Goal: Information Seeking & Learning: Learn about a topic

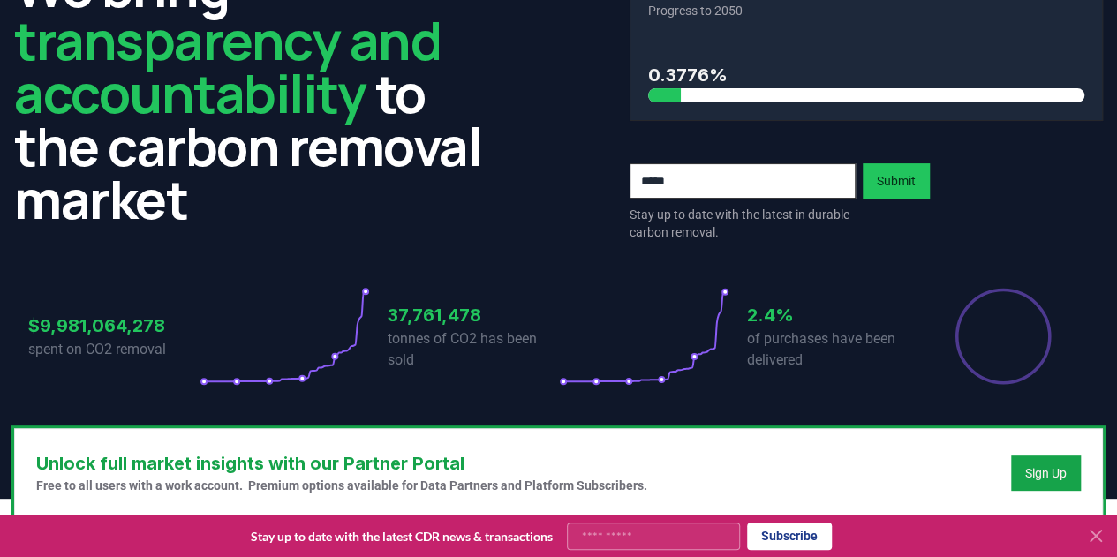
scroll to position [126, 0]
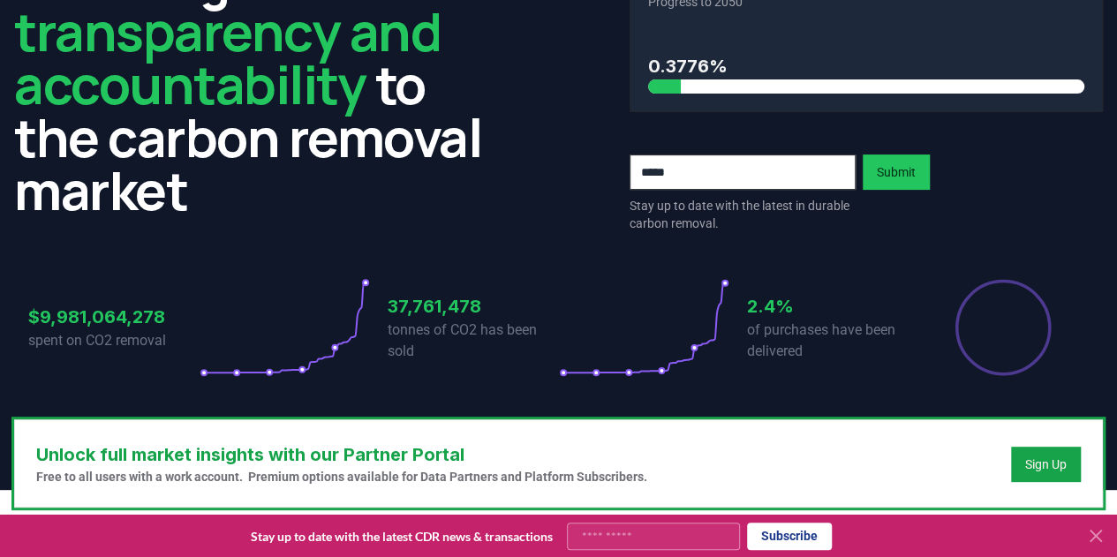
click at [148, 333] on p "spent on CO2 removal" at bounding box center [113, 340] width 171 height 21
click at [446, 333] on p "tonnes of CO2 has been sold" at bounding box center [473, 341] width 171 height 42
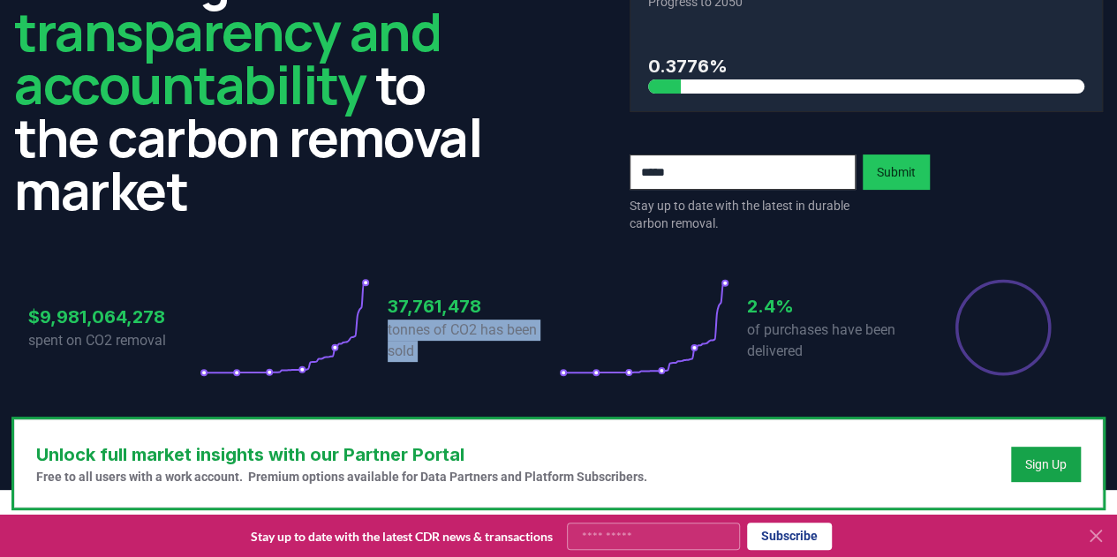
click at [446, 333] on p "tonnes of CO2 has been sold" at bounding box center [473, 341] width 171 height 42
click at [826, 326] on p "of purchases have been delivered" at bounding box center [832, 341] width 171 height 42
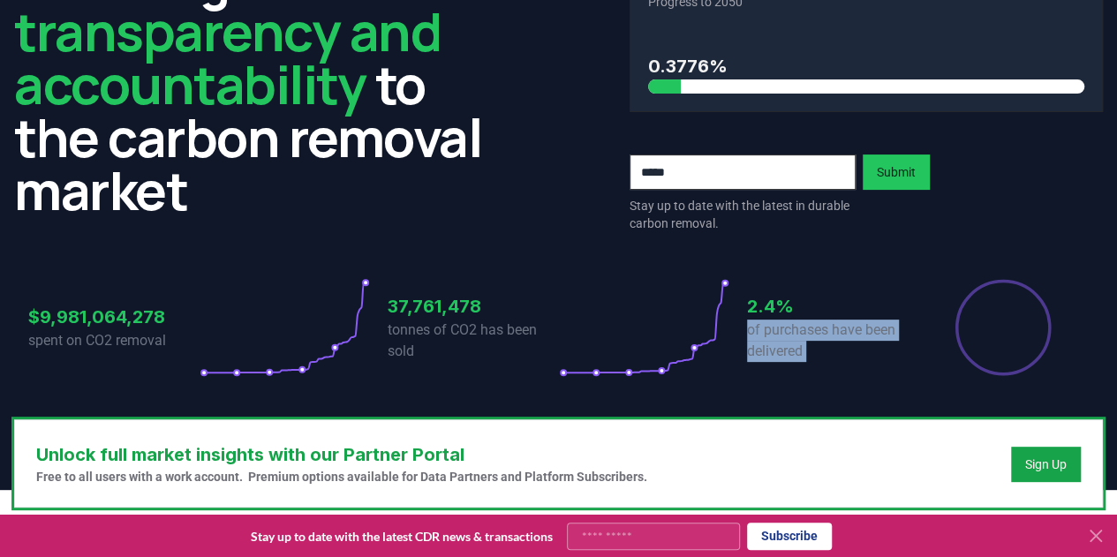
click at [826, 326] on p "of purchases have been delivered" at bounding box center [832, 341] width 171 height 42
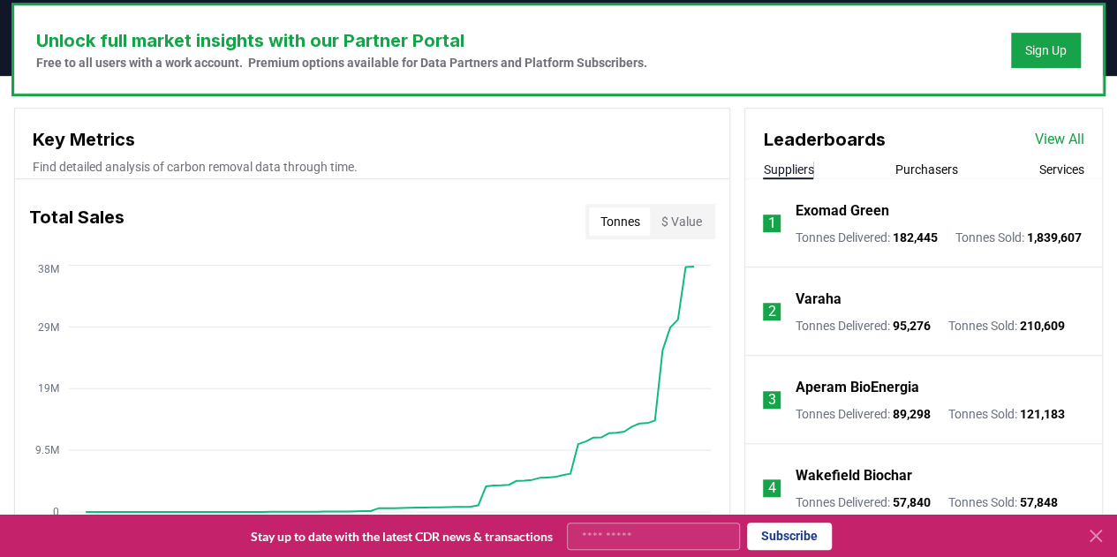
scroll to position [577, 0]
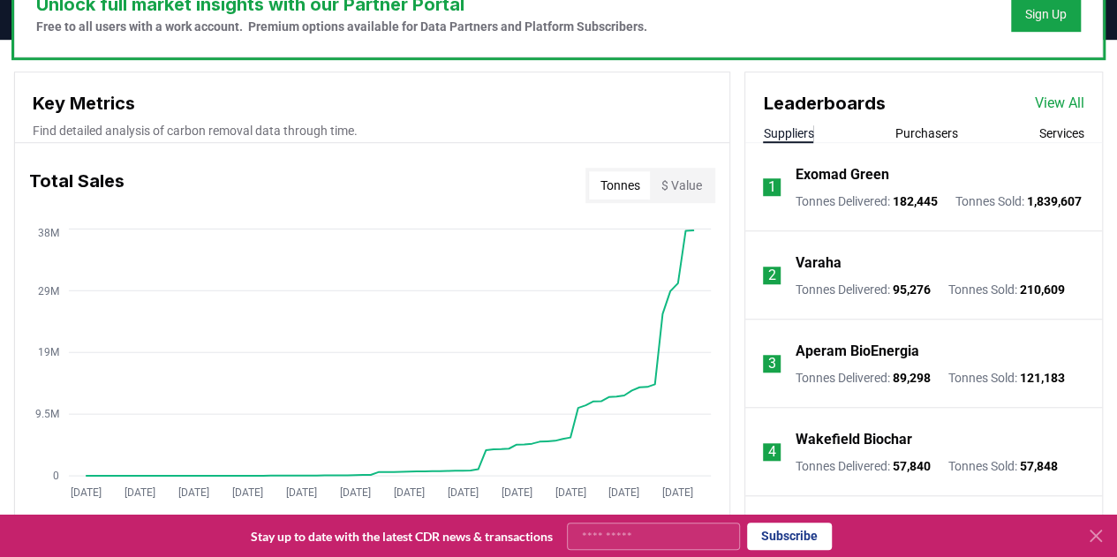
click at [938, 132] on button "Purchasers" at bounding box center [926, 134] width 63 height 18
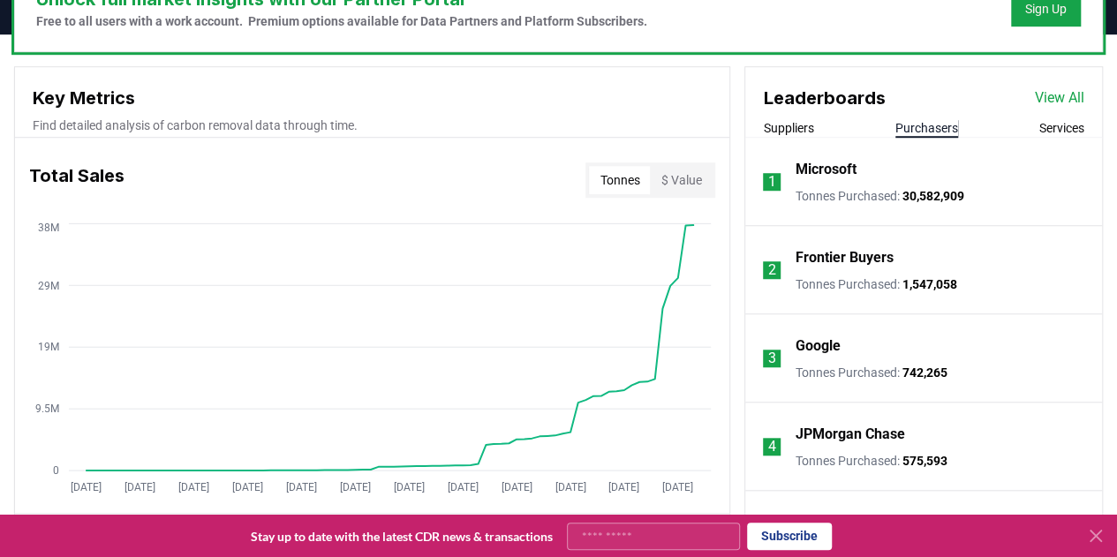
scroll to position [573, 0]
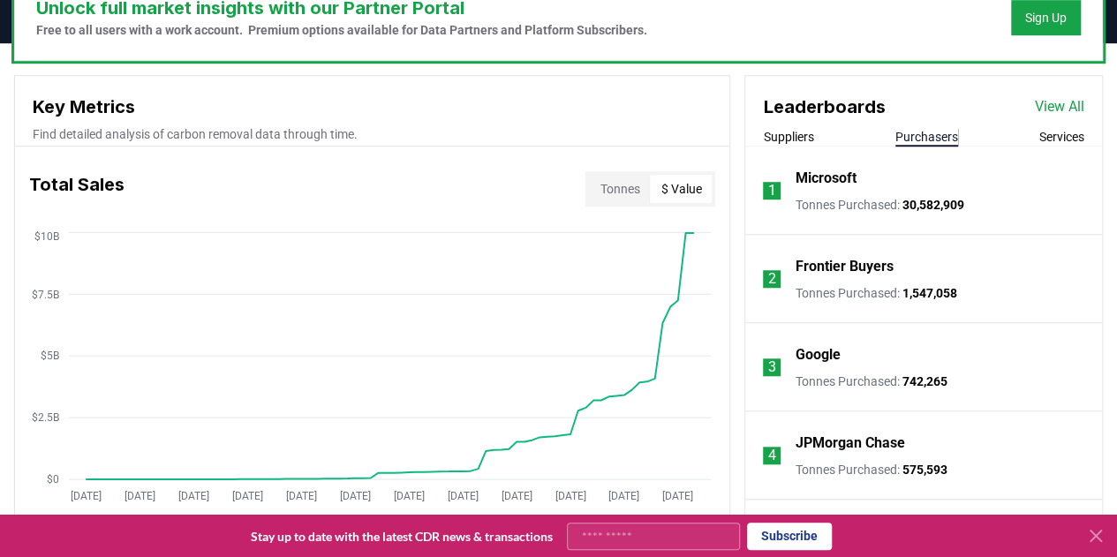
click at [685, 183] on button "$ Value" at bounding box center [681, 189] width 62 height 28
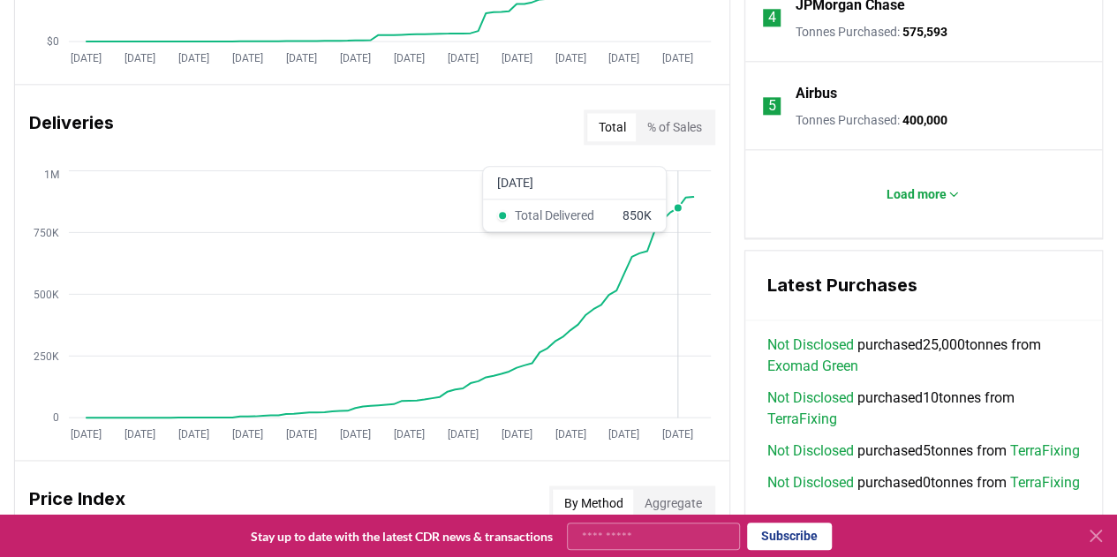
scroll to position [1009, 0]
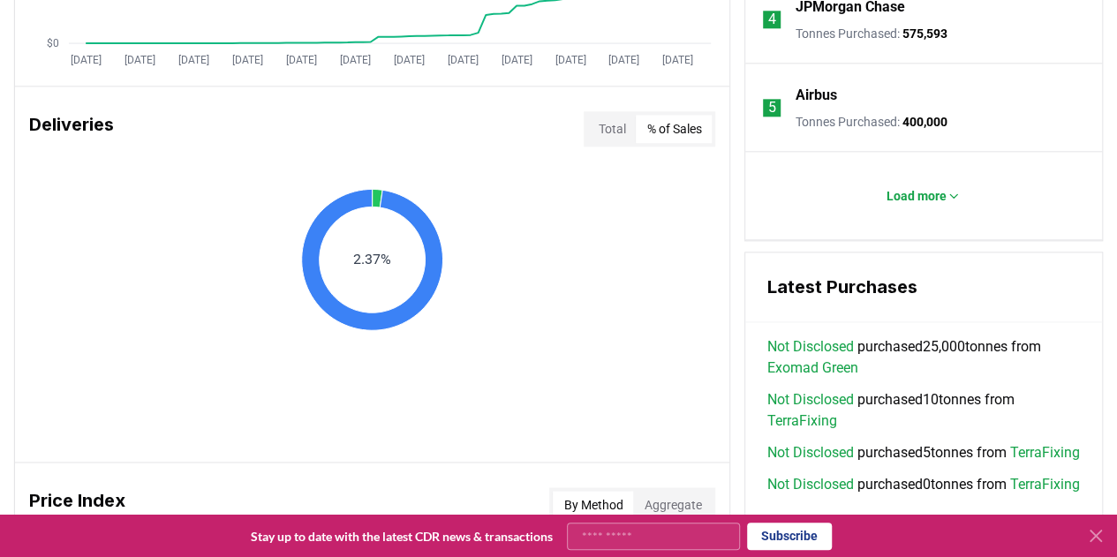
click at [677, 132] on button "% of Sales" at bounding box center [674, 129] width 76 height 28
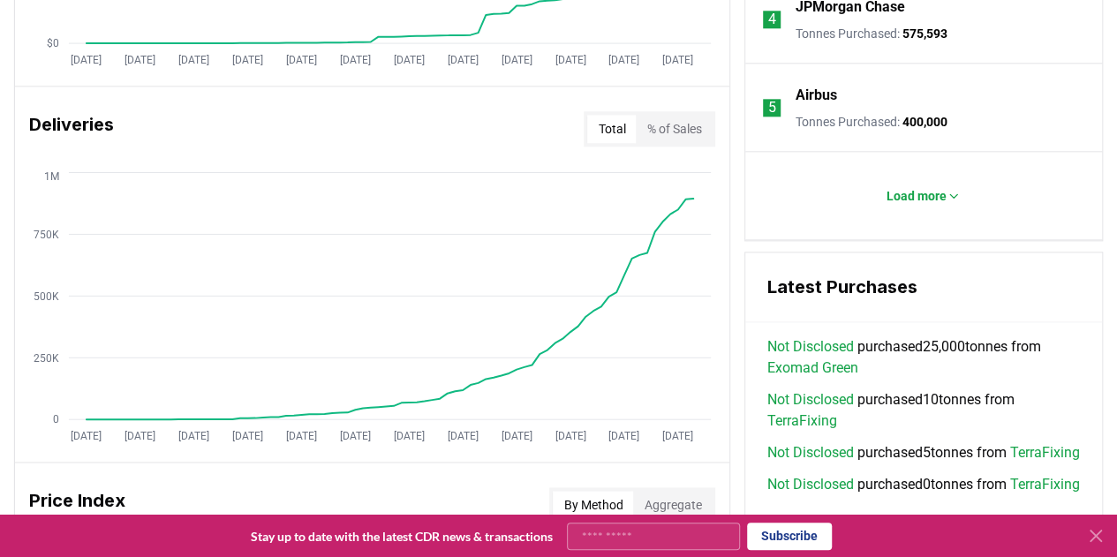
click at [601, 131] on button "Total" at bounding box center [611, 129] width 49 height 28
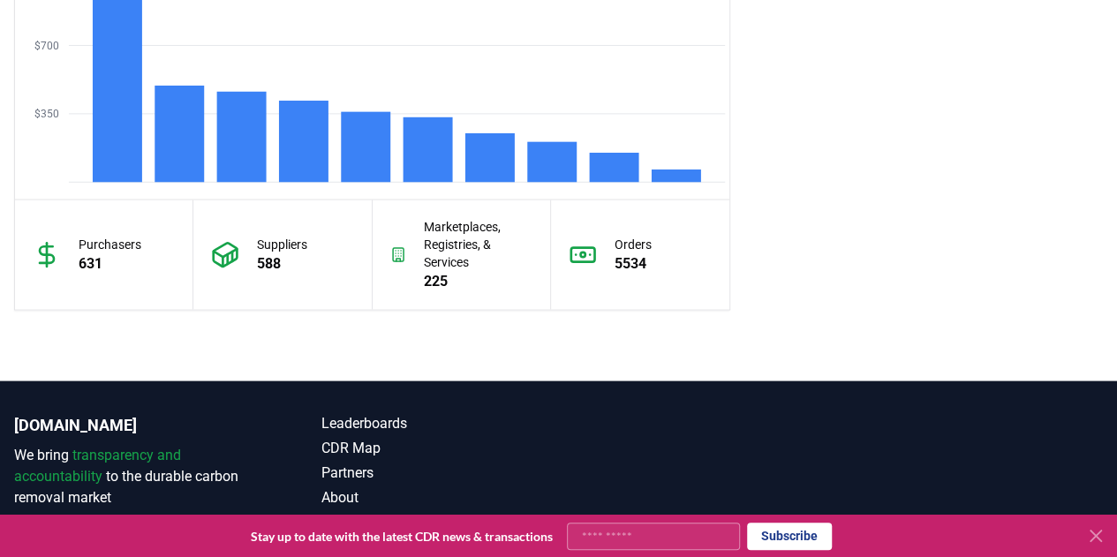
scroll to position [1650, 0]
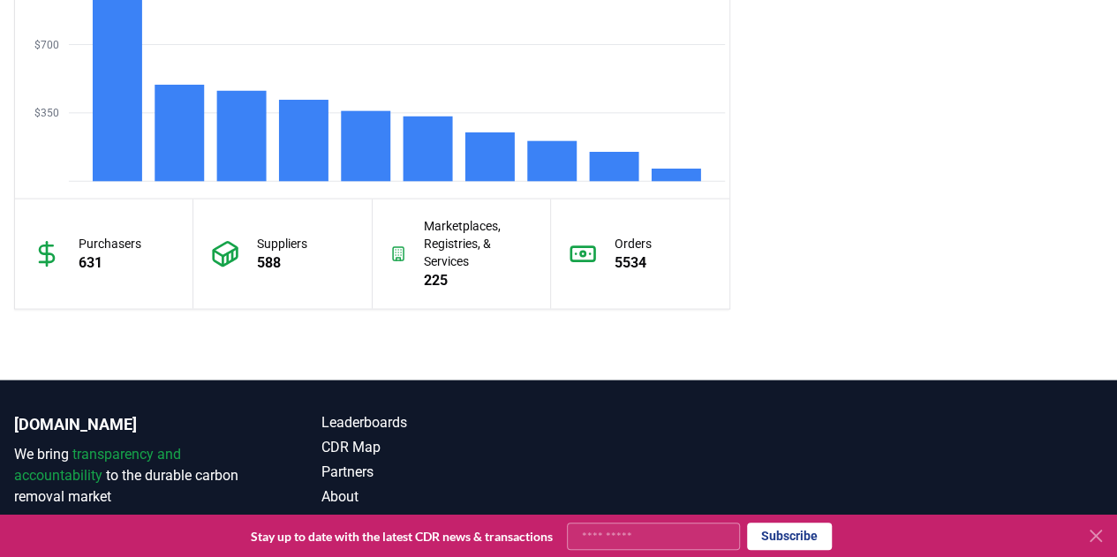
click at [87, 271] on div "Purchasers 631" at bounding box center [104, 253] width 178 height 109
drag, startPoint x: 87, startPoint y: 271, endPoint x: 246, endPoint y: 252, distance: 161.0
click at [246, 252] on div "Purchasers 631 Suppliers 588 Marketplaces, Registries, & Services 225 Orders 55…" at bounding box center [372, 253] width 714 height 110
click at [246, 252] on div "Suppliers 588" at bounding box center [282, 253] width 178 height 109
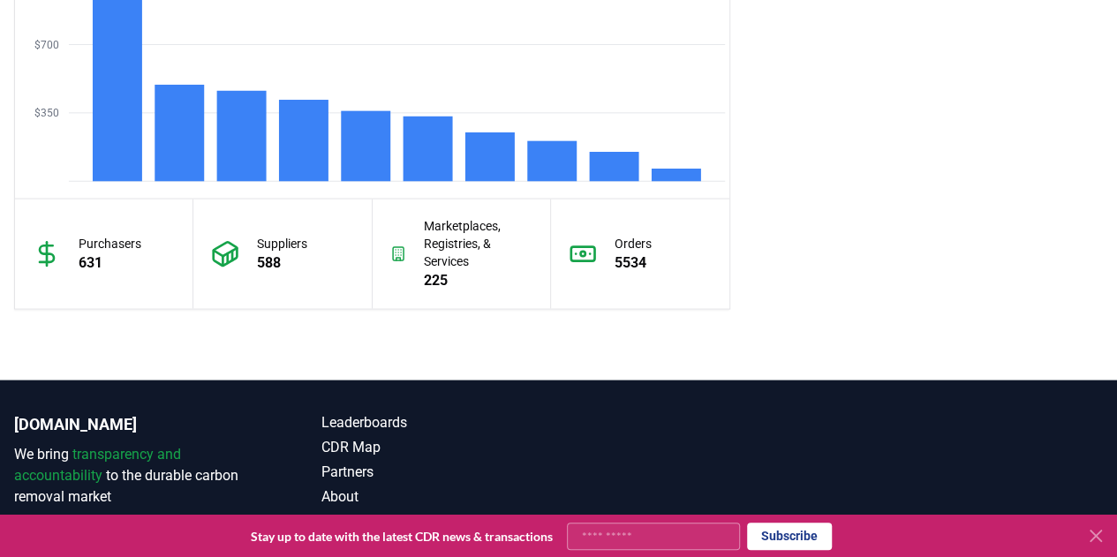
click at [421, 257] on div "Marketplaces, Registries, & Services 225" at bounding box center [462, 253] width 178 height 109
click at [630, 255] on p "5534" at bounding box center [633, 262] width 37 height 21
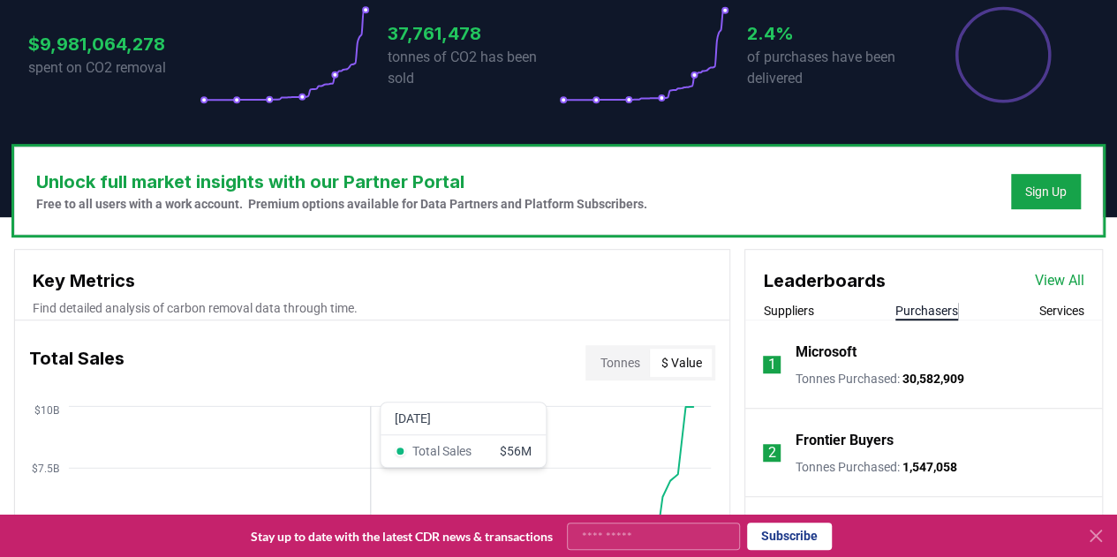
scroll to position [0, 0]
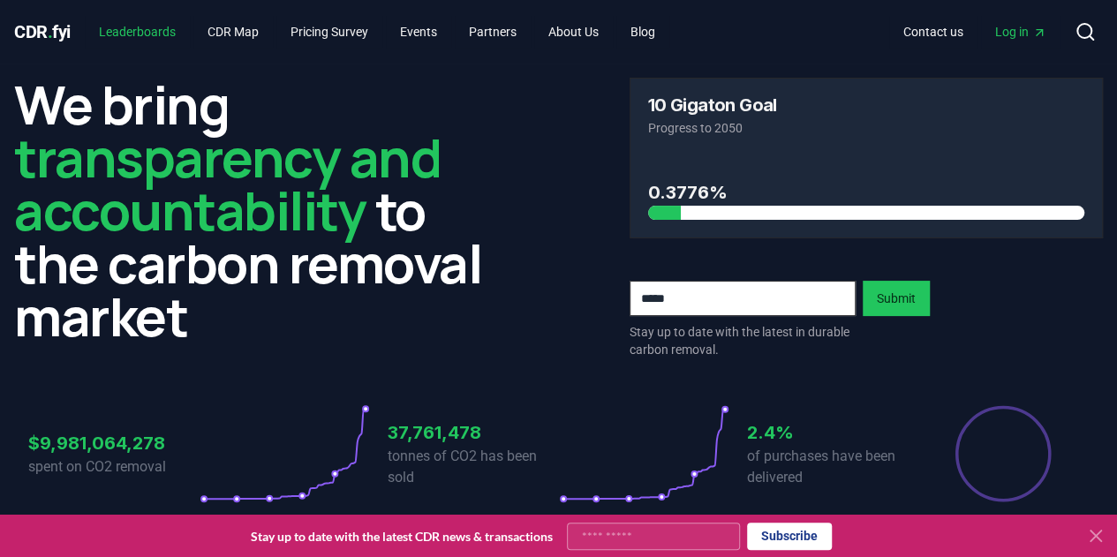
click at [127, 29] on link "Leaderboards" at bounding box center [137, 32] width 105 height 32
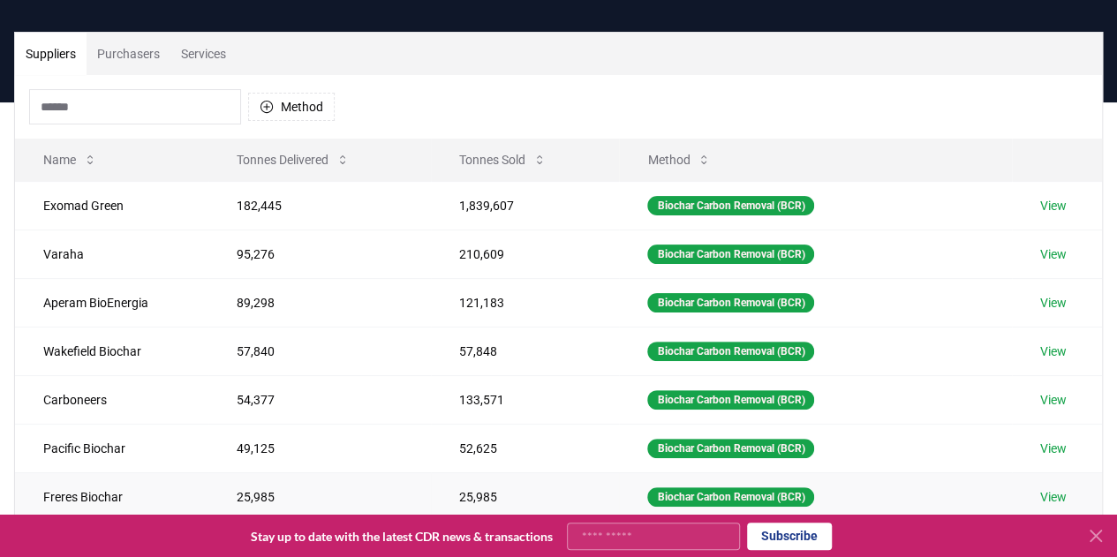
scroll to position [96, 0]
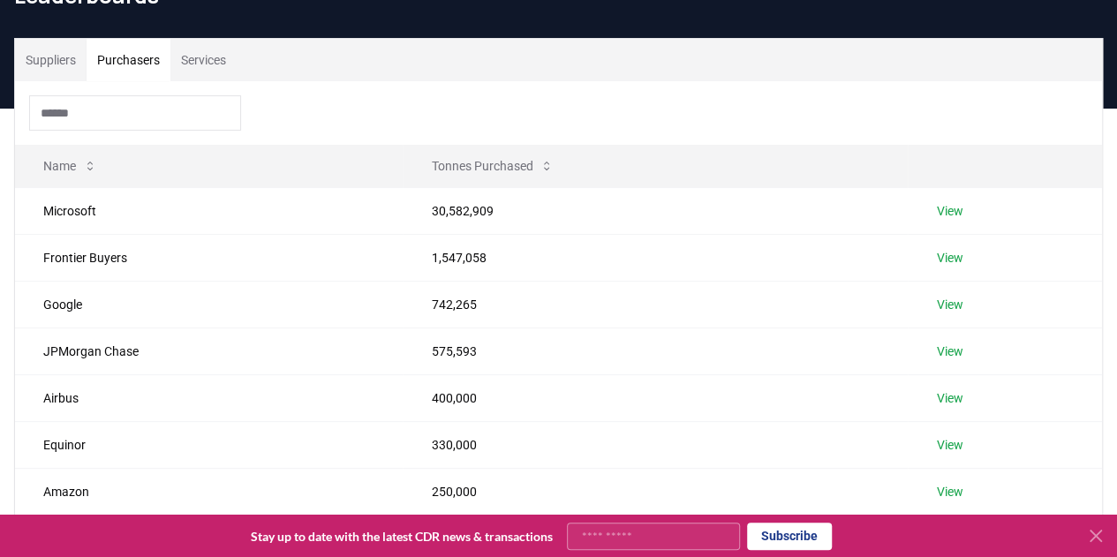
click at [140, 45] on button "Purchasers" at bounding box center [129, 60] width 84 height 42
click at [947, 214] on link "View" at bounding box center [949, 211] width 26 height 18
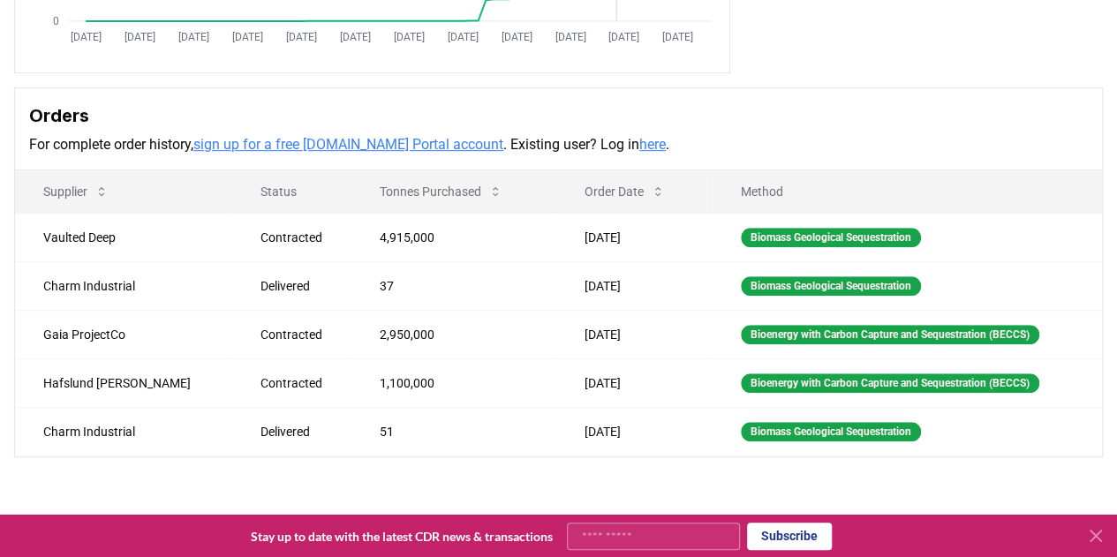
scroll to position [468, 0]
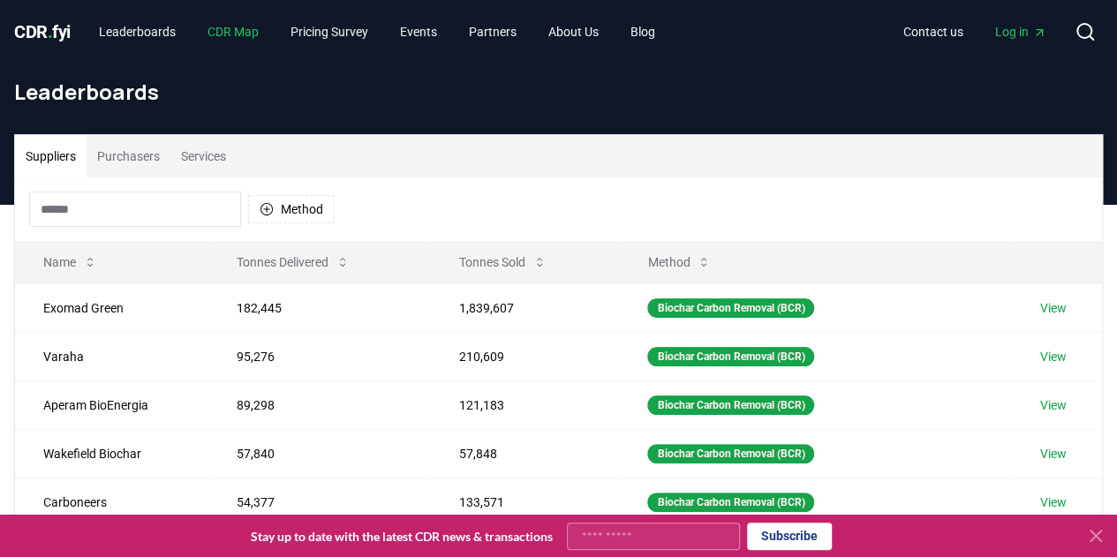
click at [233, 40] on link "CDR Map" at bounding box center [232, 32] width 79 height 32
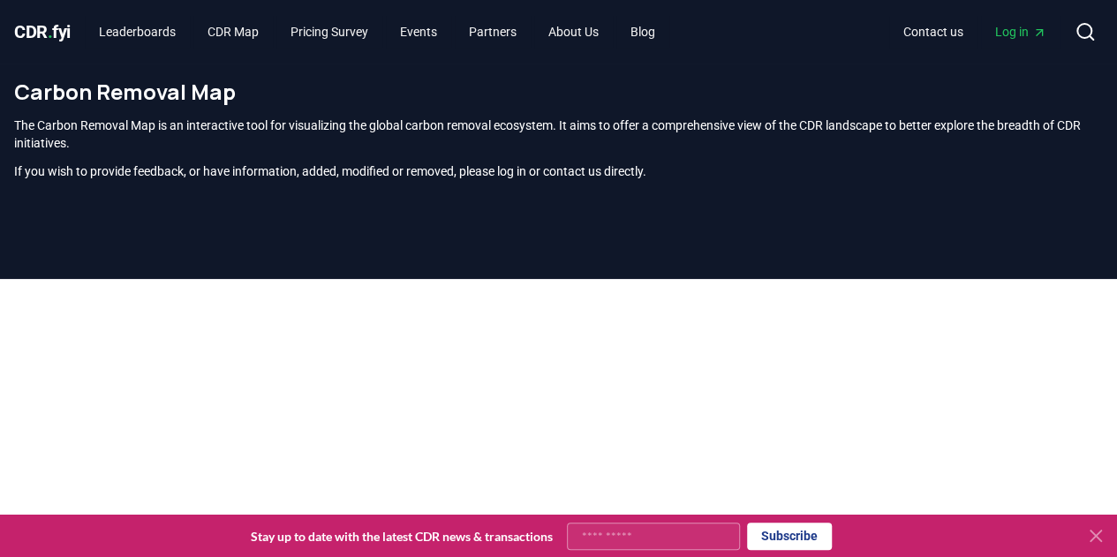
scroll to position [537, 0]
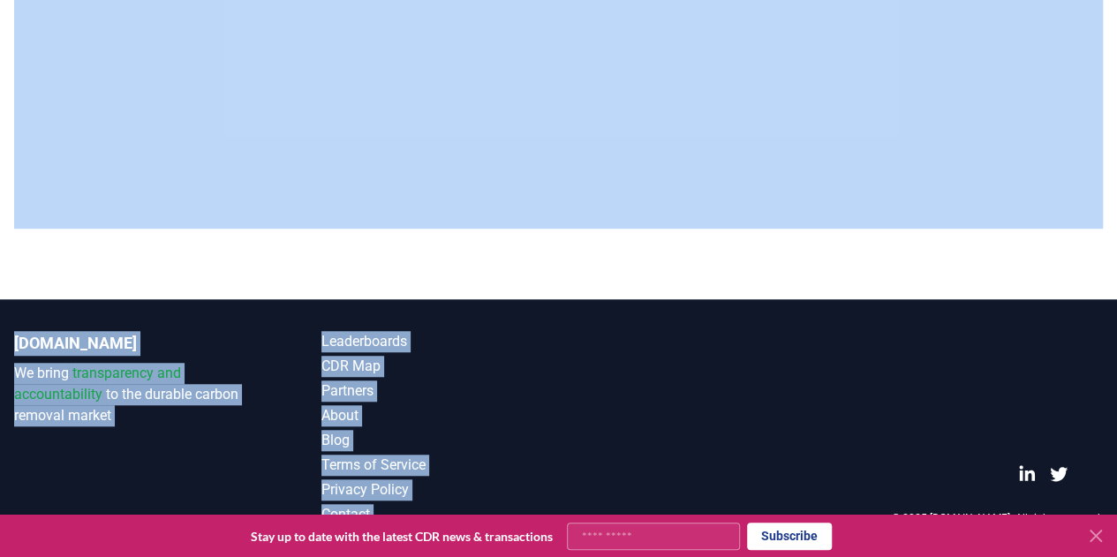
drag, startPoint x: 807, startPoint y: 287, endPoint x: 807, endPoint y: 350, distance: 62.7
click at [807, 350] on div "CDR . fyi Leaderboards CDR Map Pricing Survey Events Partners About Us Blog Con…" at bounding box center [558, 10] width 1117 height 1094
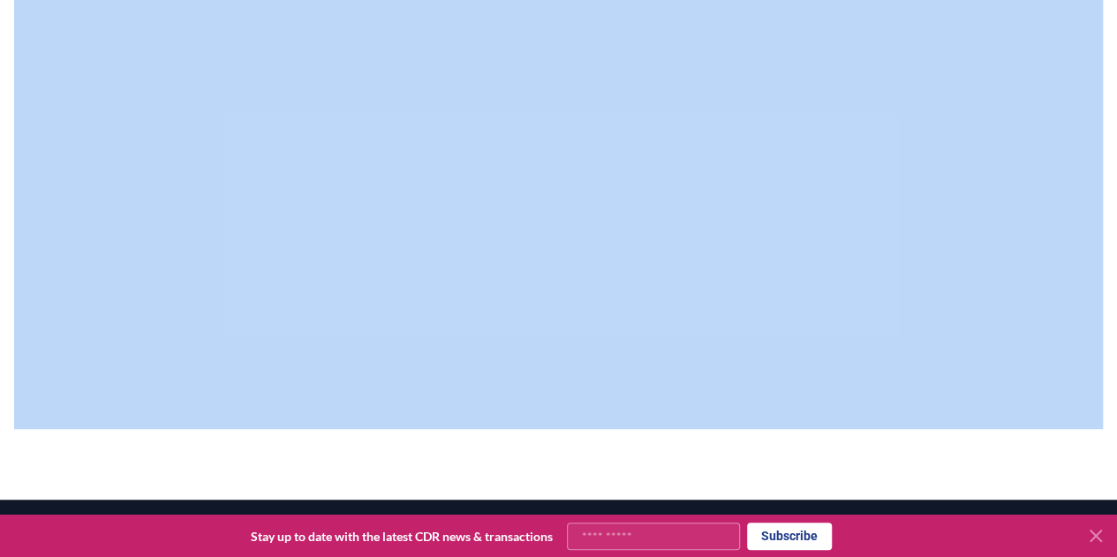
scroll to position [297, 0]
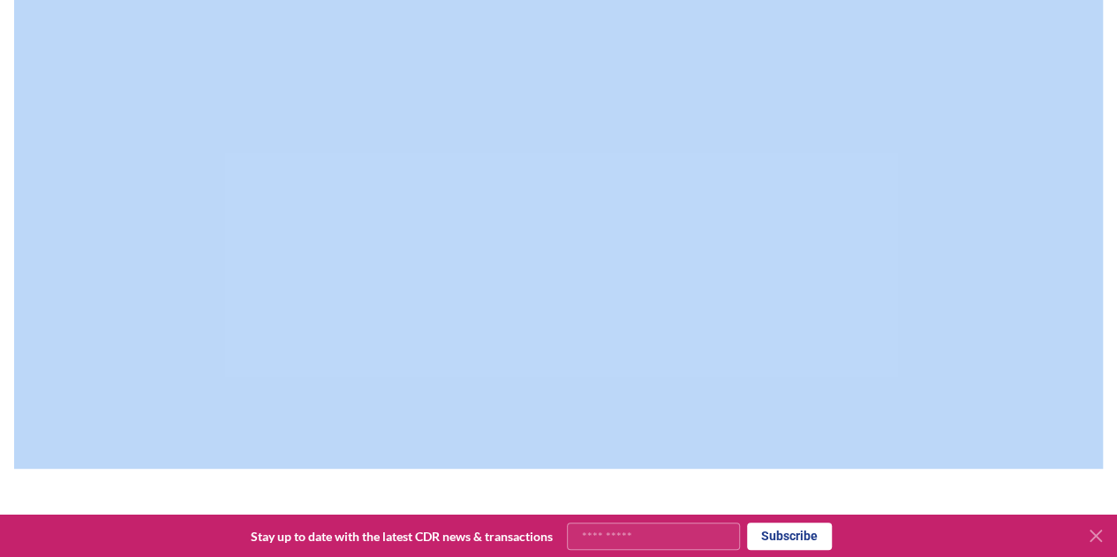
click at [1094, 534] on icon at bounding box center [1096, 536] width 11 height 11
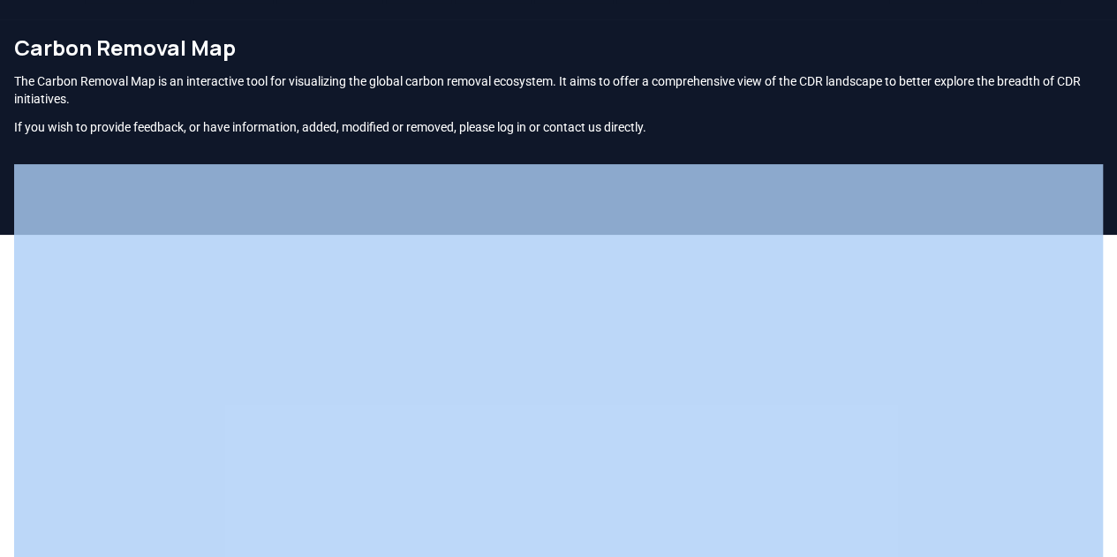
scroll to position [0, 0]
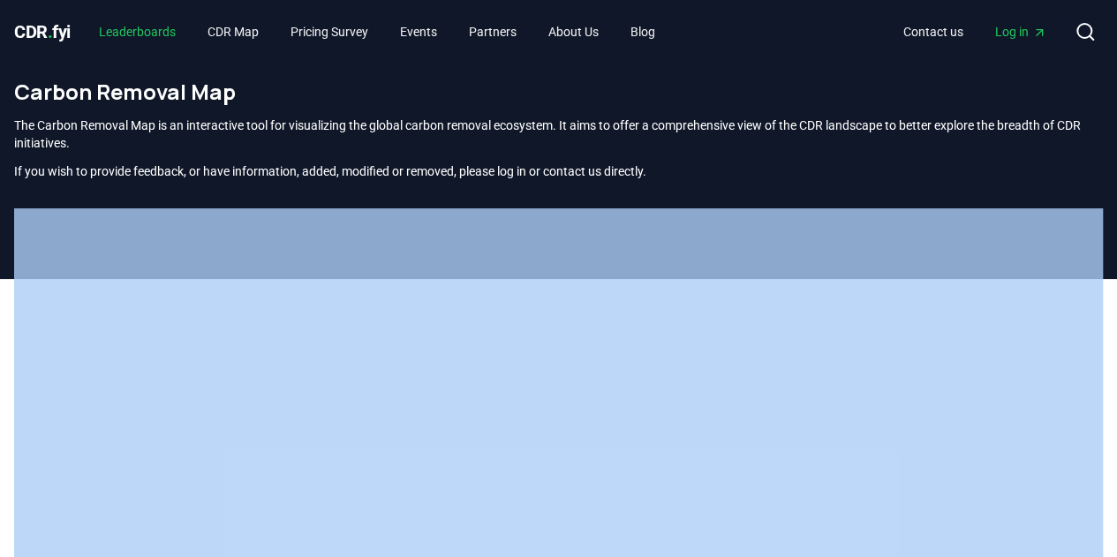
click at [146, 29] on link "Leaderboards" at bounding box center [137, 32] width 105 height 32
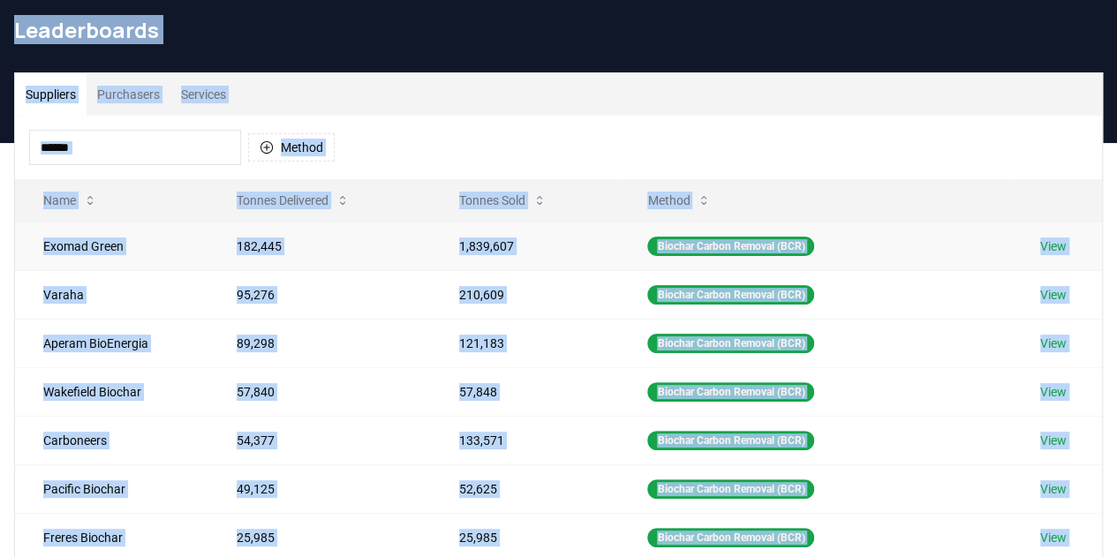
scroll to position [63, 0]
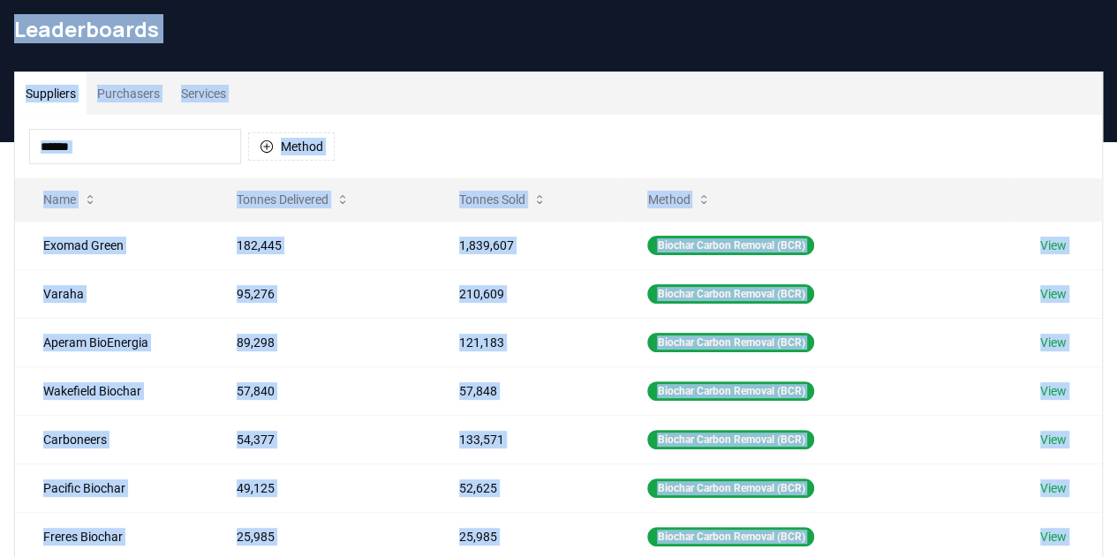
click at [406, 160] on div "Method" at bounding box center [558, 147] width 1087 height 64
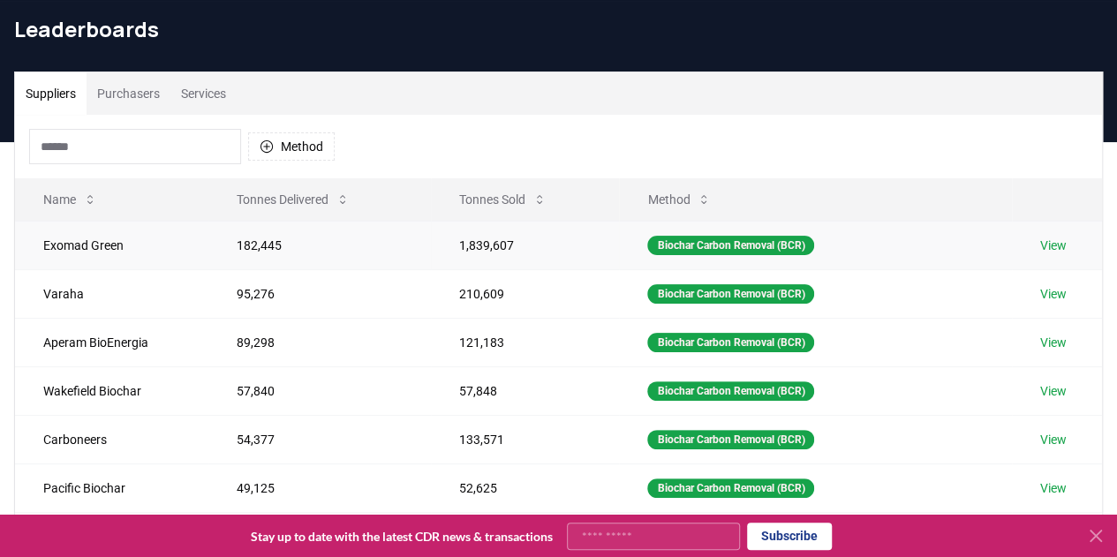
click at [1067, 245] on link "View" at bounding box center [1053, 246] width 26 height 18
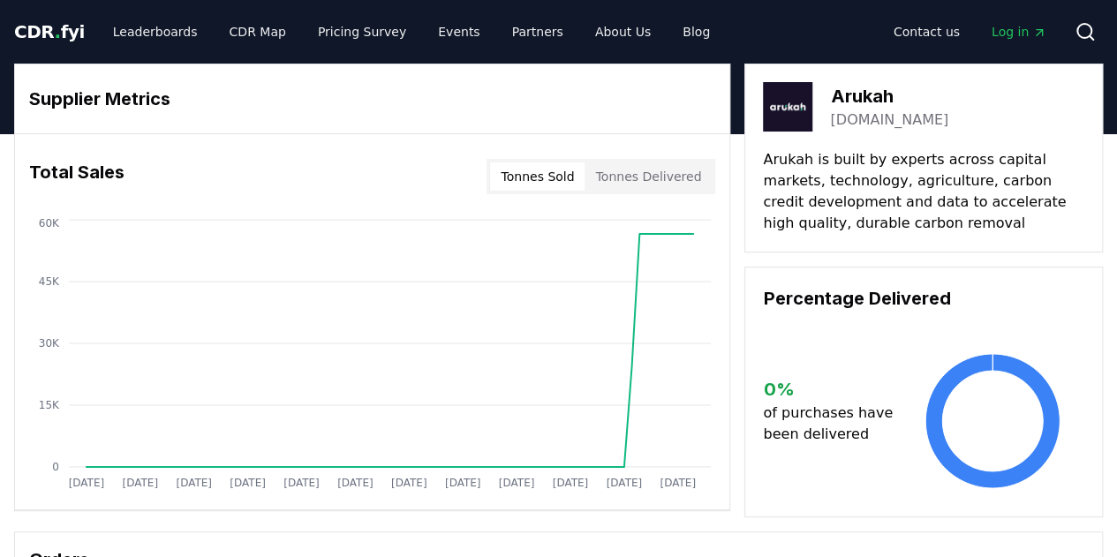
click at [569, 170] on button "Tonnes Sold" at bounding box center [537, 176] width 94 height 28
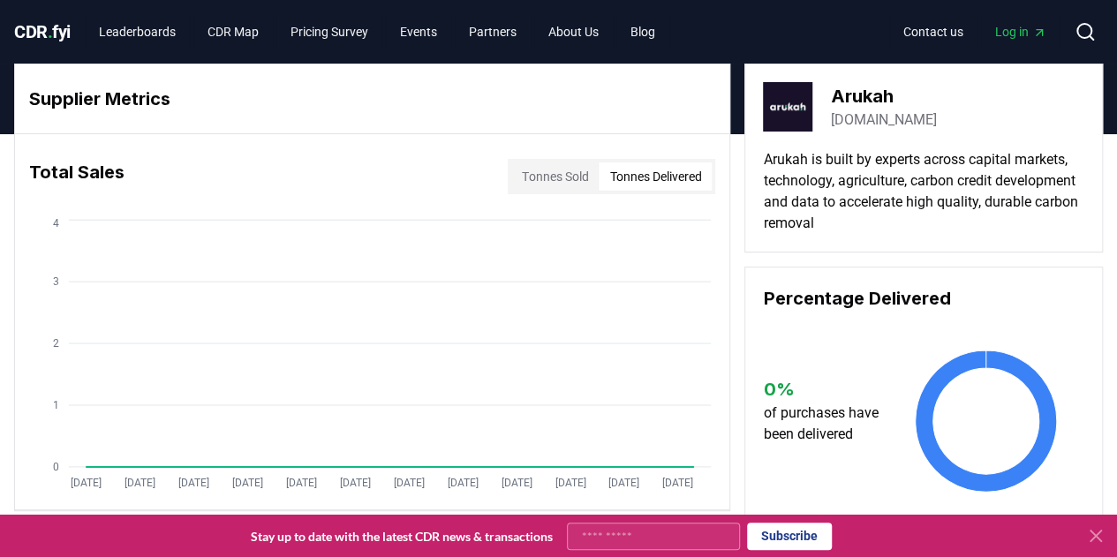
click at [635, 178] on button "Tonnes Delivered" at bounding box center [655, 176] width 113 height 28
click at [570, 160] on div "Tonnes Sold Tonnes Delivered" at bounding box center [612, 176] width 208 height 35
click at [560, 177] on button "Tonnes Sold" at bounding box center [554, 176] width 87 height 28
click at [625, 182] on button "Tonnes Delivered" at bounding box center [655, 176] width 113 height 28
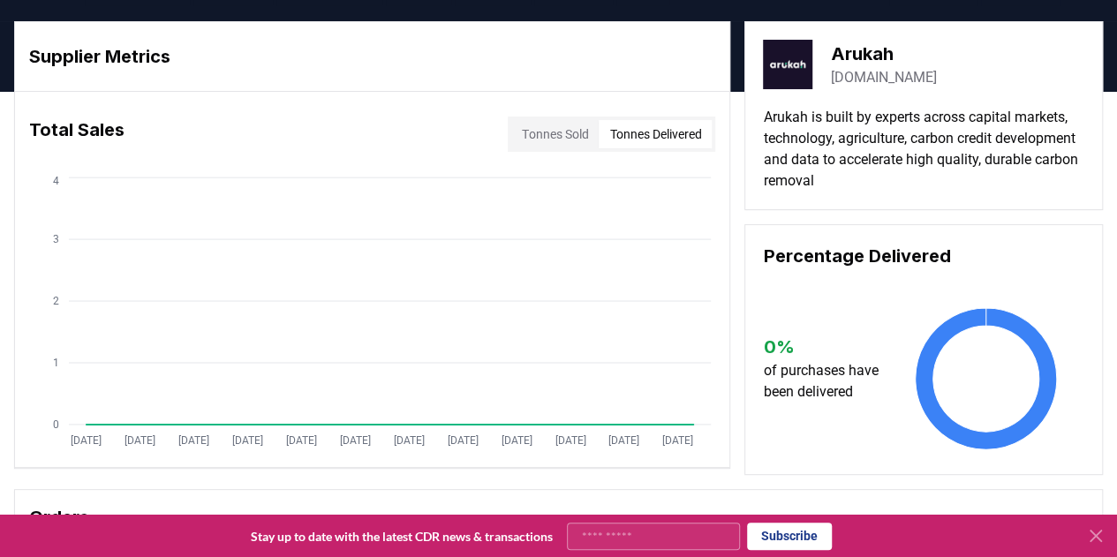
scroll to position [50, 0]
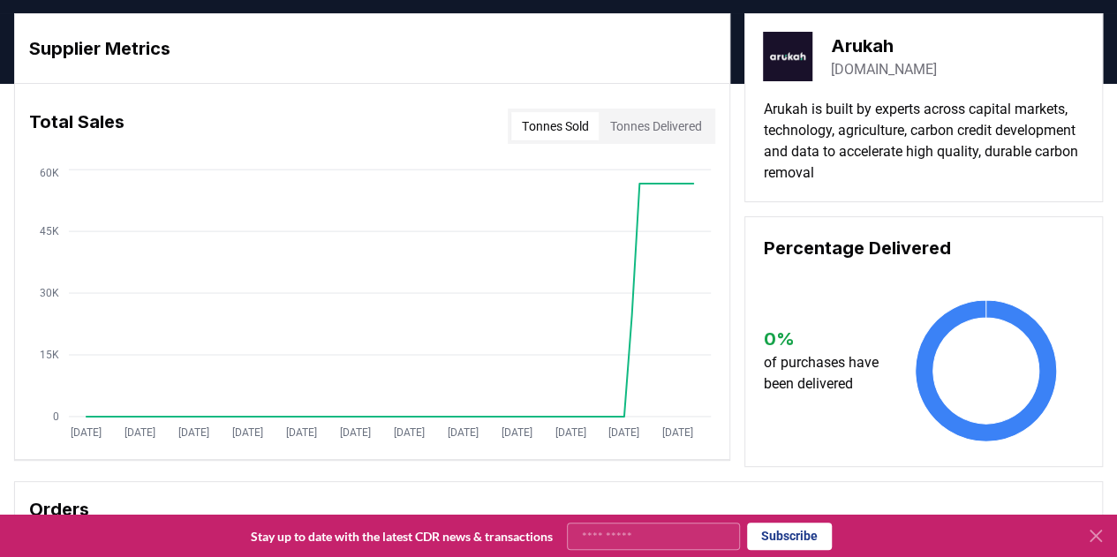
click at [567, 122] on button "Tonnes Sold" at bounding box center [554, 126] width 87 height 28
click at [615, 123] on button "Tonnes Delivered" at bounding box center [655, 126] width 113 height 28
click at [539, 116] on button "Tonnes Sold" at bounding box center [554, 126] width 87 height 28
click at [647, 144] on div "Total Sales Tonnes Sold Tonnes Delivered" at bounding box center [372, 126] width 714 height 64
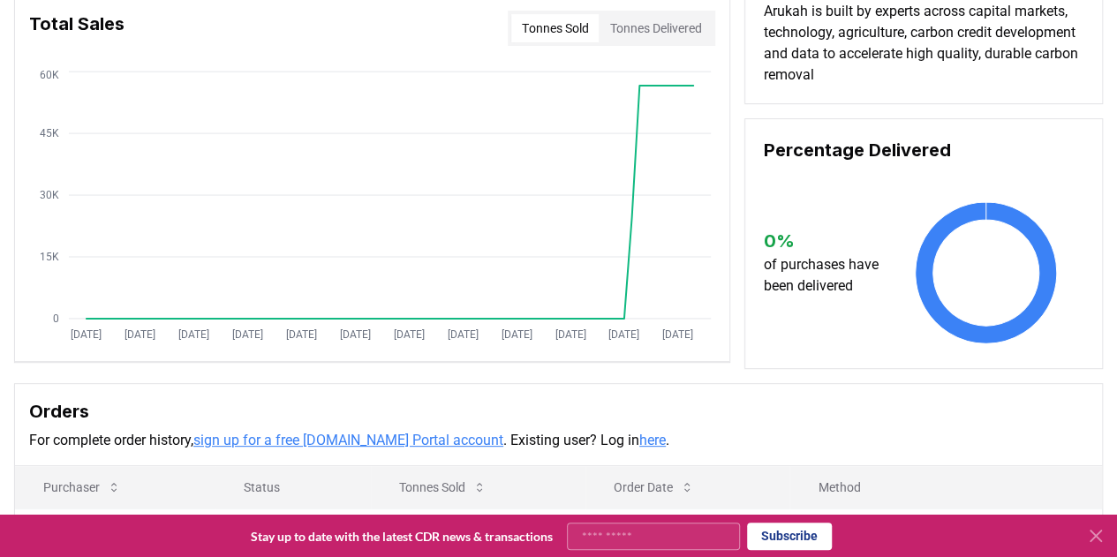
scroll to position [179, 0]
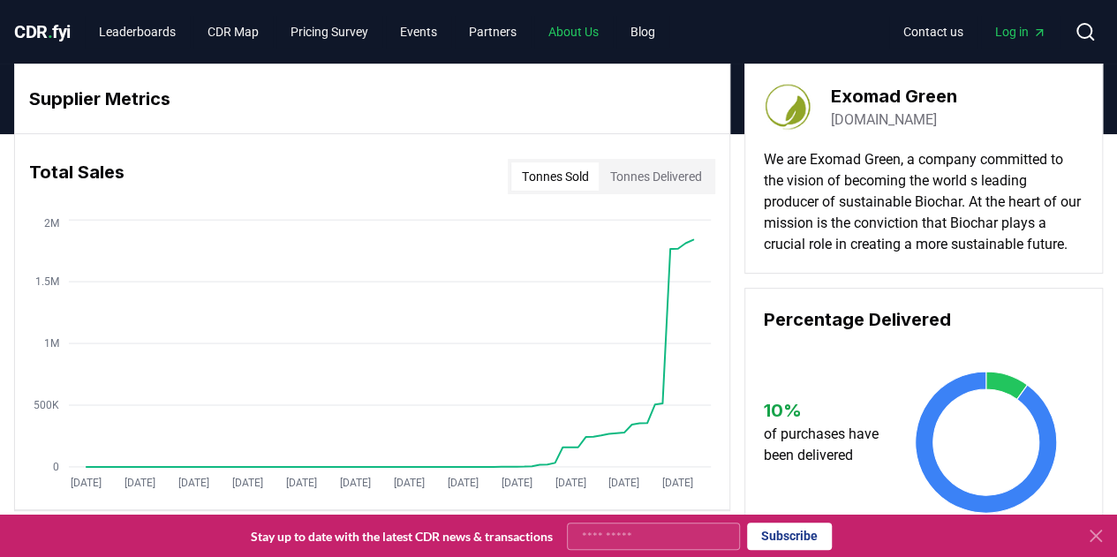
click at [604, 24] on link "About Us" at bounding box center [573, 32] width 79 height 32
drag, startPoint x: 432, startPoint y: 277, endPoint x: 457, endPoint y: 238, distance: 46.1
click at [457, 238] on icon "Jan 2019 Aug 2019 Mar 2020 Oct 2020 May 2021 Dec 2021 Jul 2022 Feb 2023 Sep 202…" at bounding box center [365, 356] width 700 height 283
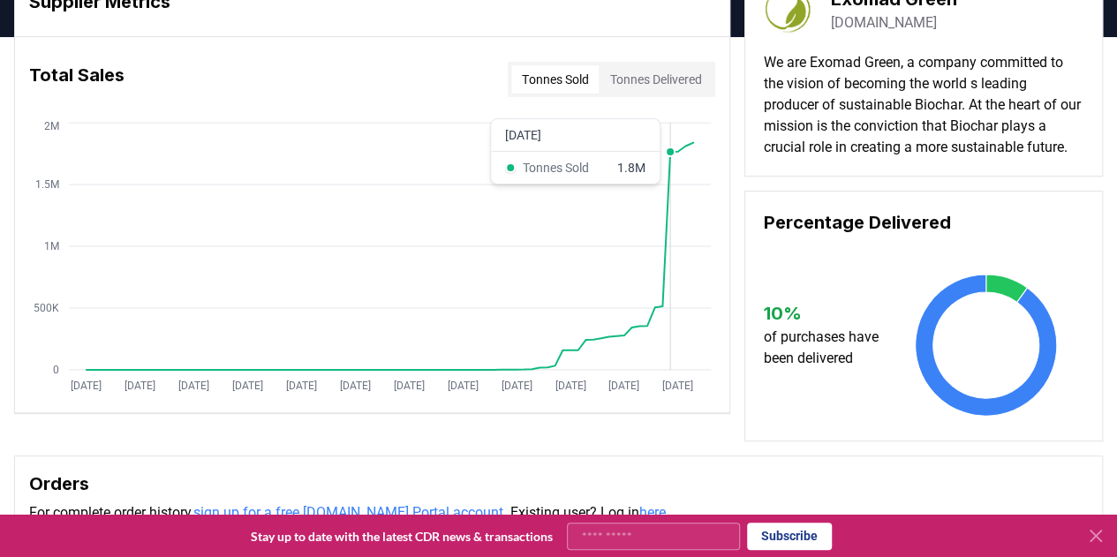
scroll to position [140, 0]
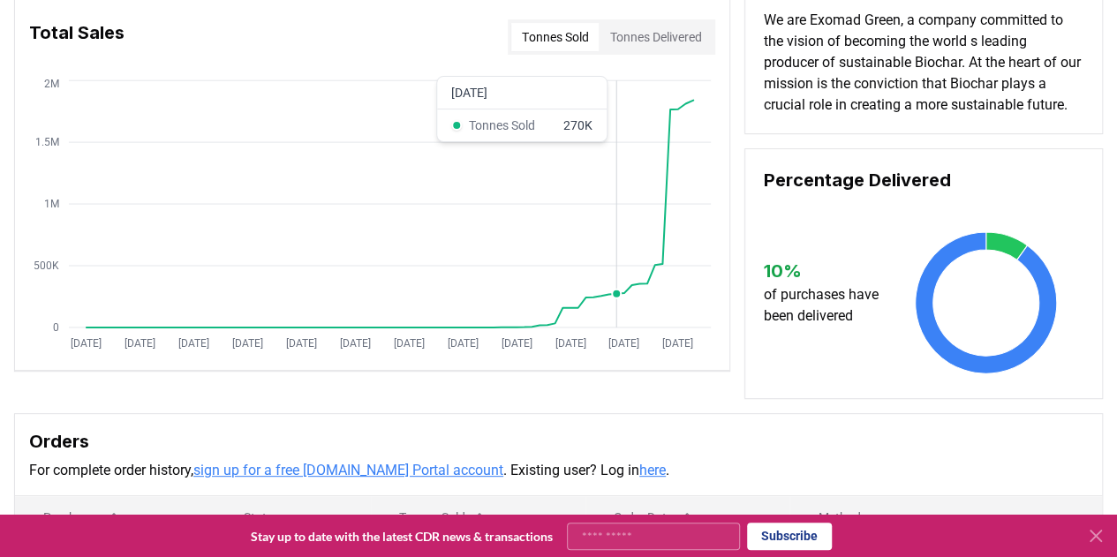
click at [618, 321] on icon "Jan 2019 Aug 2019 Mar 2020 Oct 2020 May 2021 Dec 2021 Jul 2022 Feb 2023 Sep 202…" at bounding box center [365, 217] width 700 height 283
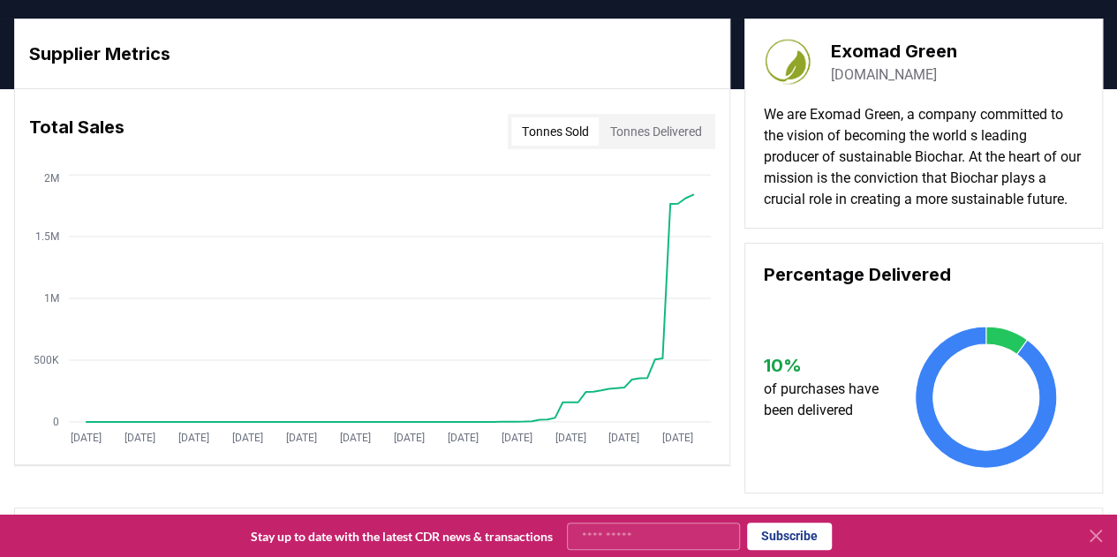
scroll to position [0, 0]
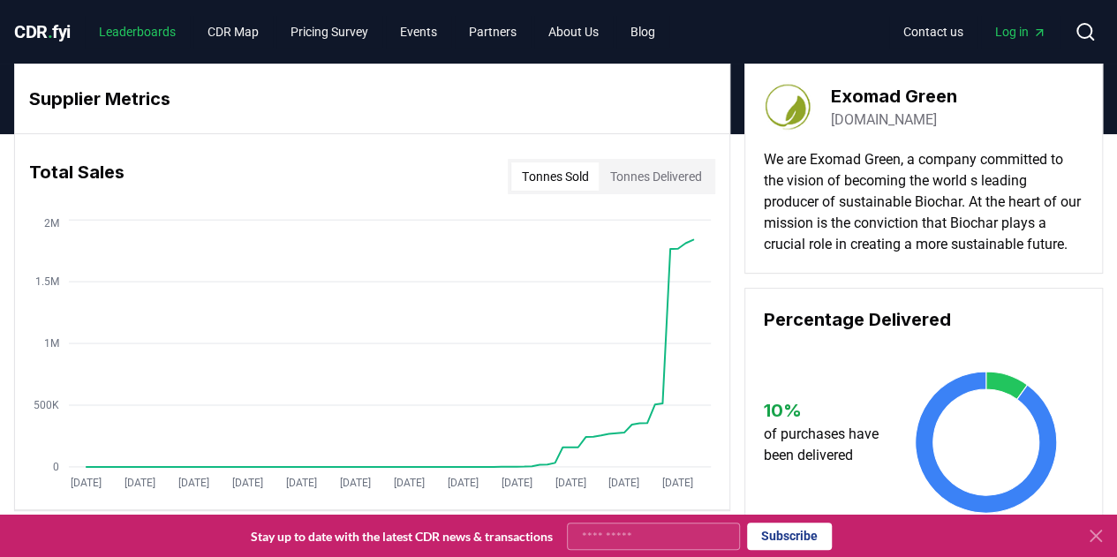
click at [117, 19] on link "Leaderboards" at bounding box center [137, 32] width 105 height 32
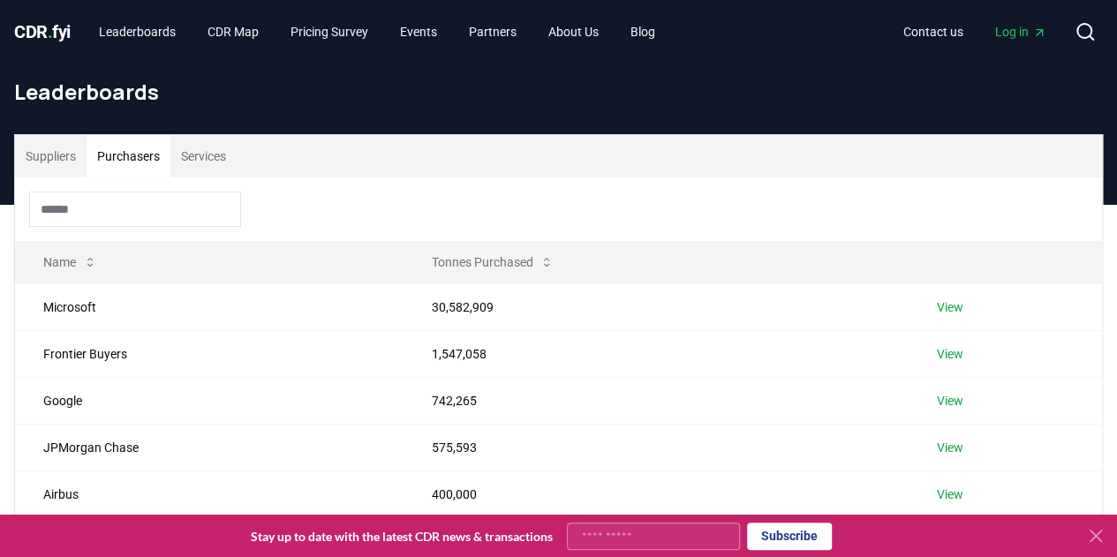
click at [102, 156] on button "Purchasers" at bounding box center [129, 156] width 84 height 42
click at [50, 159] on button "Suppliers" at bounding box center [51, 156] width 72 height 42
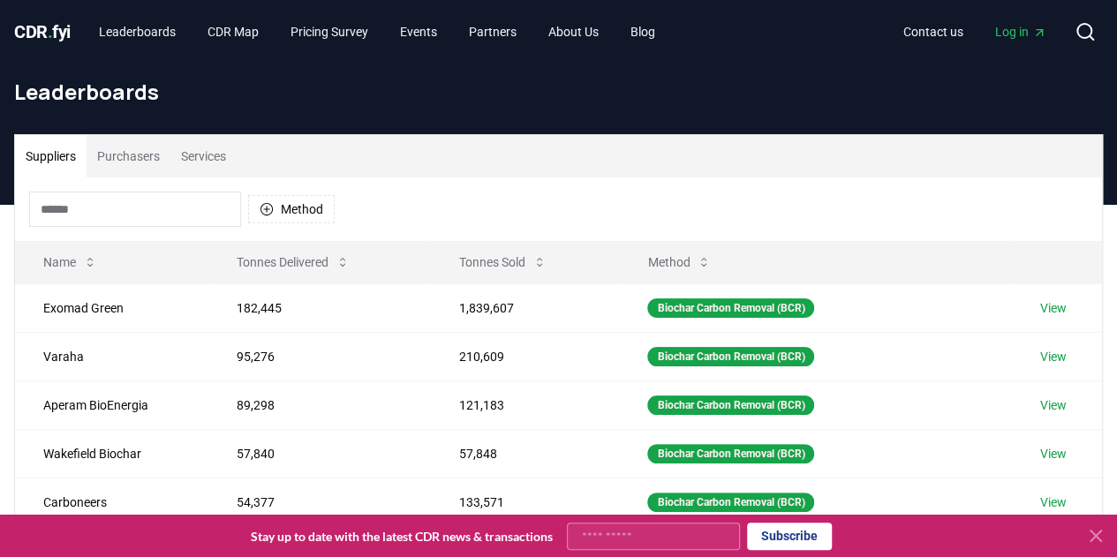
click at [104, 211] on input at bounding box center [135, 209] width 212 height 35
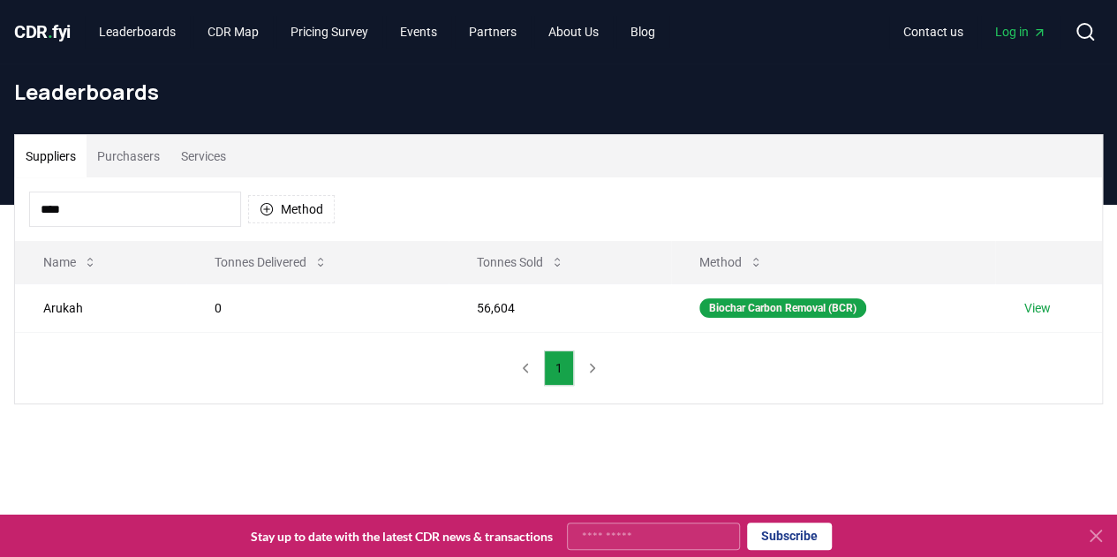
type input "****"
click at [1046, 309] on link "View" at bounding box center [1036, 308] width 26 height 18
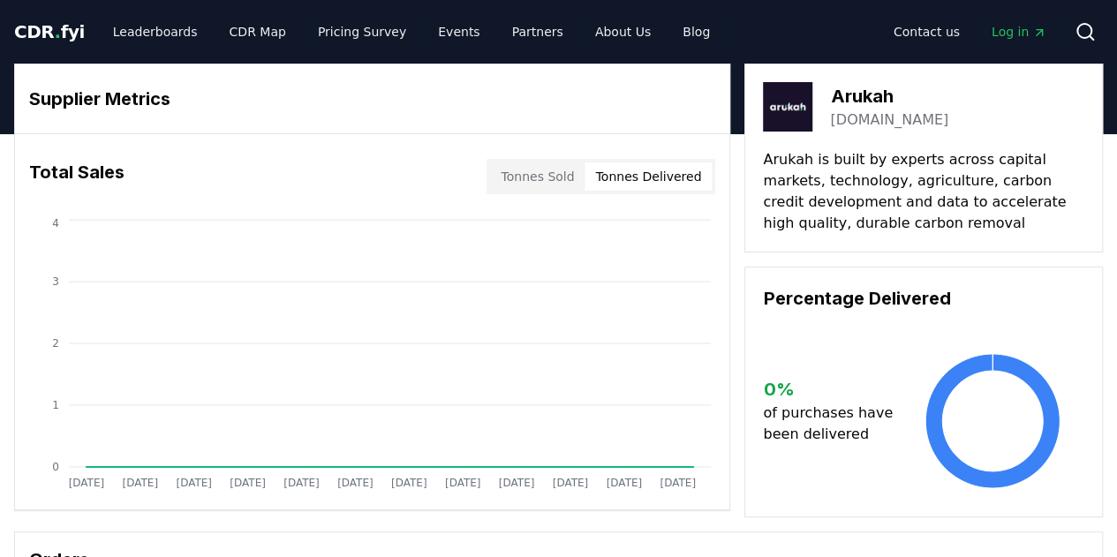
click at [692, 164] on button "Tonnes Delivered" at bounding box center [648, 176] width 127 height 28
click at [577, 167] on button "Tonnes Sold" at bounding box center [537, 176] width 94 height 28
click at [623, 182] on button "Tonnes Delivered" at bounding box center [648, 176] width 127 height 28
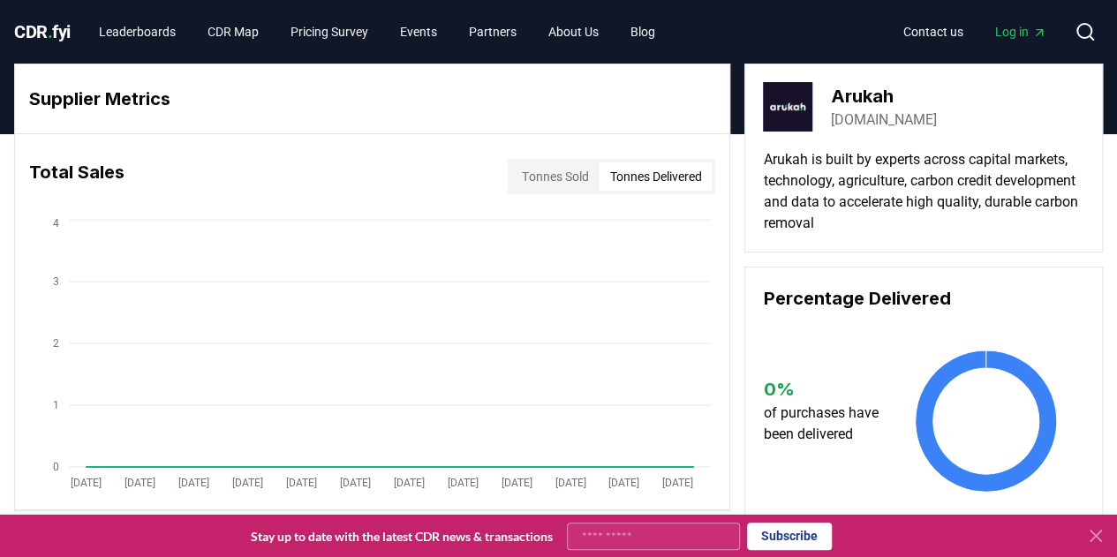
click at [561, 161] on div "Tonnes Sold Tonnes Delivered" at bounding box center [612, 176] width 208 height 35
click at [551, 180] on button "Tonnes Sold" at bounding box center [554, 176] width 87 height 28
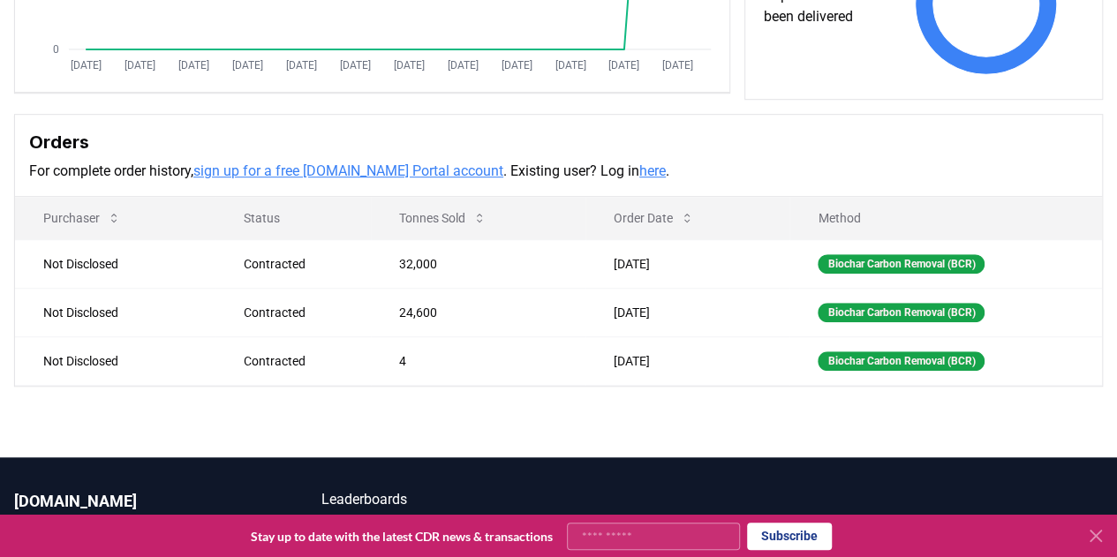
scroll to position [419, 0]
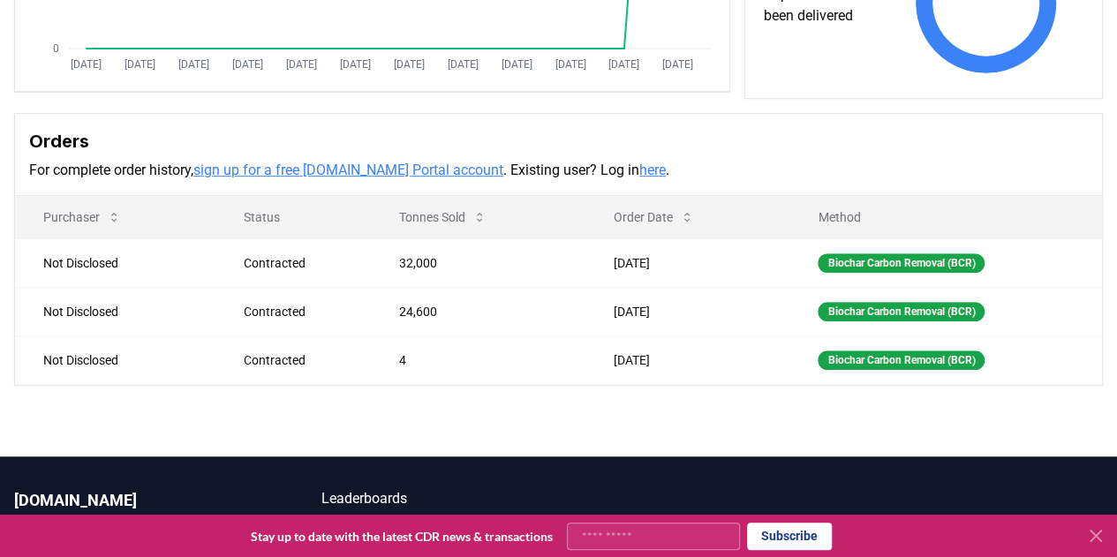
click at [260, 254] on div "Contracted" at bounding box center [300, 263] width 113 height 18
click at [445, 306] on td "24,600" at bounding box center [478, 311] width 215 height 49
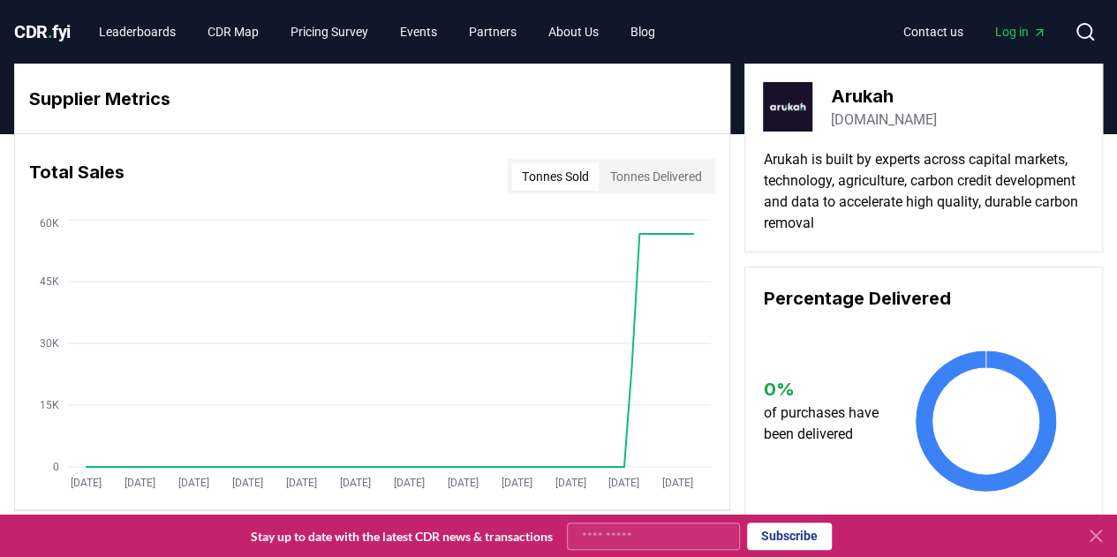
scroll to position [26, 0]
